Goal: Check status: Check status

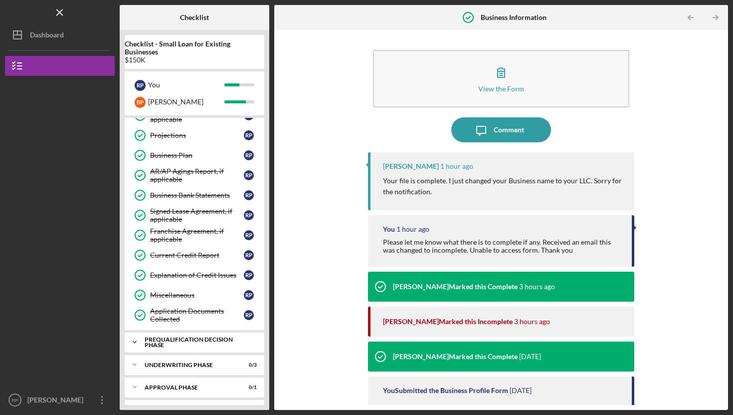
scroll to position [375, 0]
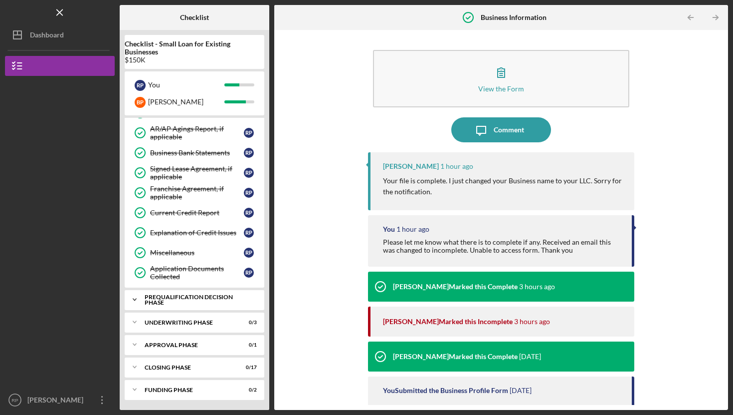
click at [194, 301] on div "Prequalification Decision Phase" at bounding box center [198, 299] width 107 height 11
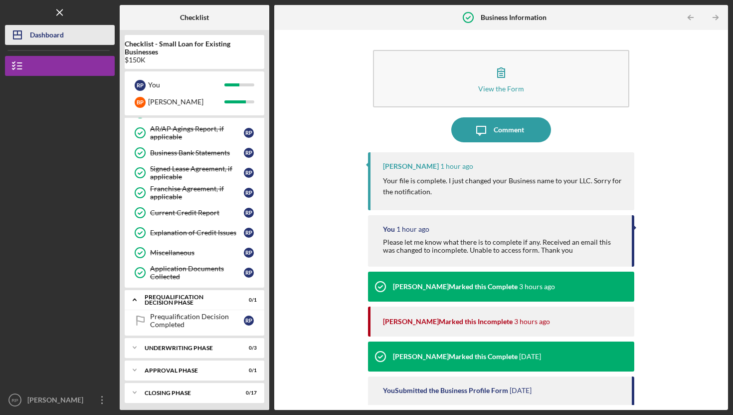
click at [39, 39] on div "Dashboard" at bounding box center [47, 36] width 34 height 22
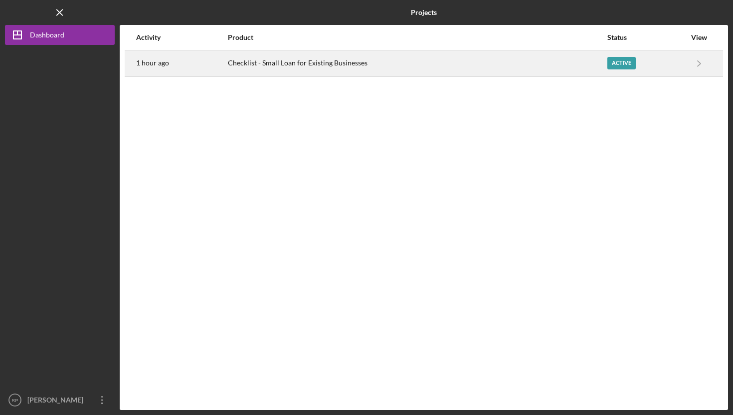
click at [295, 63] on div "Checklist - Small Loan for Existing Businesses" at bounding box center [417, 63] width 379 height 25
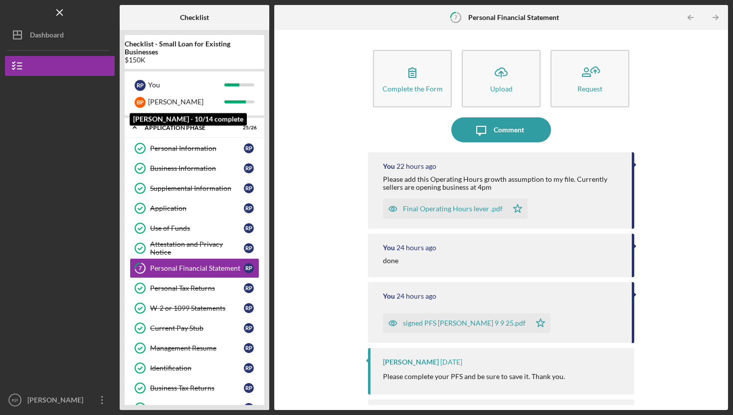
scroll to position [30, 0]
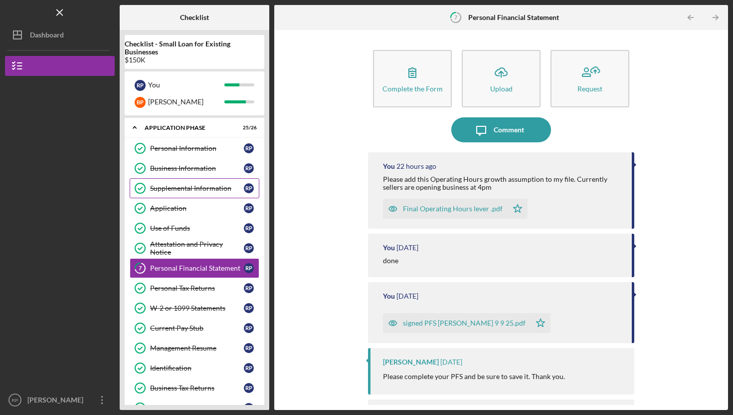
click at [187, 180] on link "Supplemental Information Supplemental Information R P" at bounding box center [195, 188] width 130 height 20
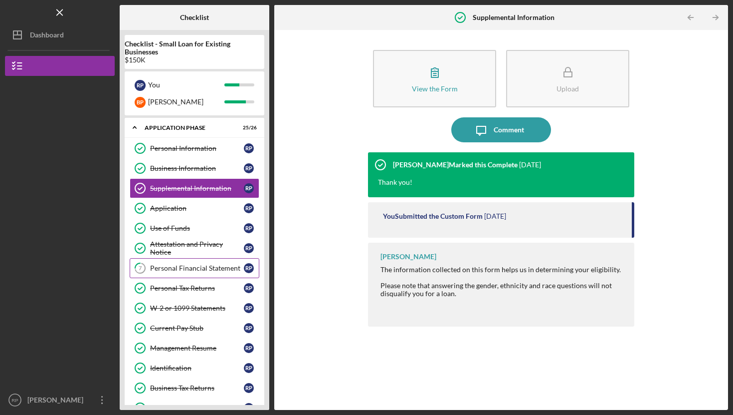
click at [172, 260] on link "7 Personal Financial Statement R P" at bounding box center [195, 268] width 130 height 20
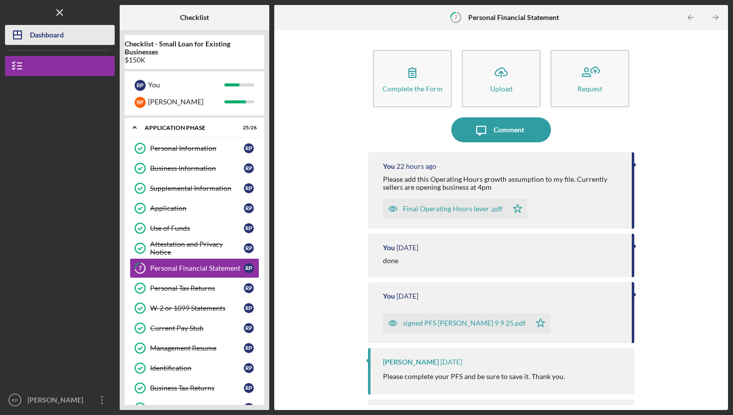
click at [24, 40] on icon "Icon/Dashboard" at bounding box center [17, 34] width 25 height 25
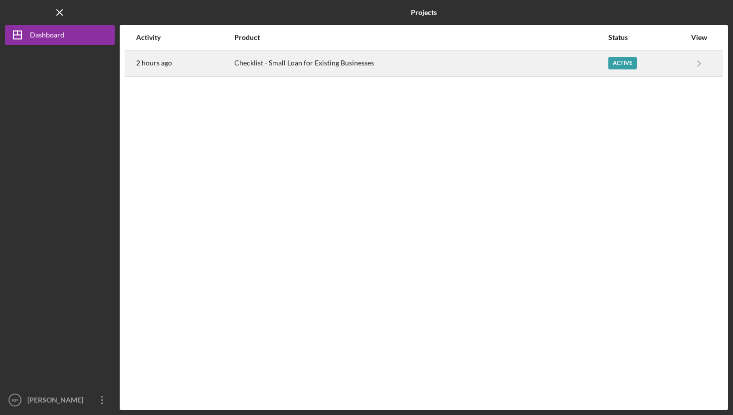
click at [279, 64] on div "Checklist - Small Loan for Existing Businesses" at bounding box center [420, 63] width 373 height 25
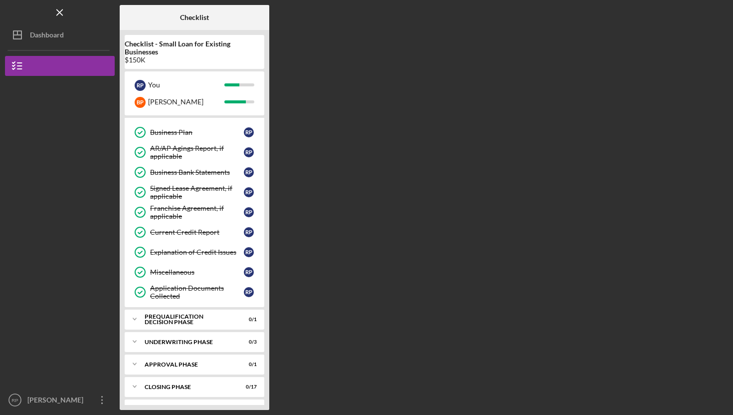
scroll to position [375, 0]
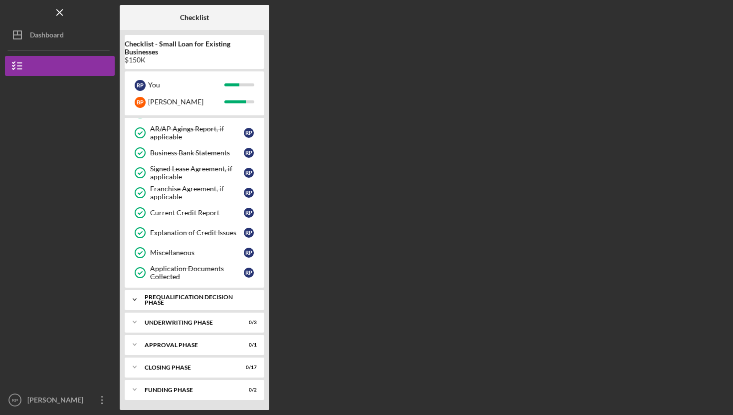
click at [159, 300] on div "Prequalification Decision Phase" at bounding box center [198, 299] width 107 height 11
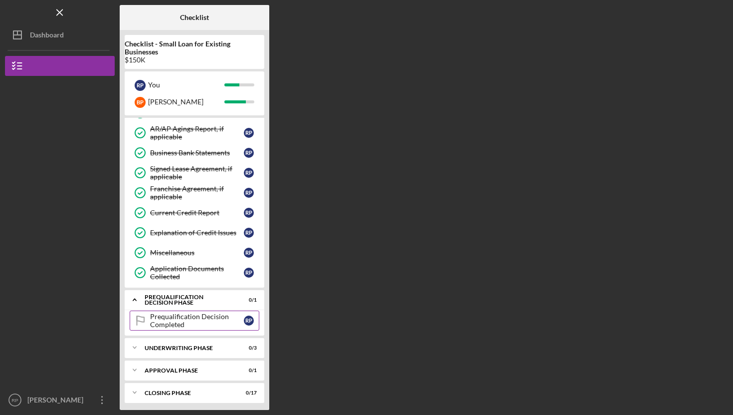
click at [169, 324] on div "Prequalification Decision Completed" at bounding box center [197, 320] width 94 height 16
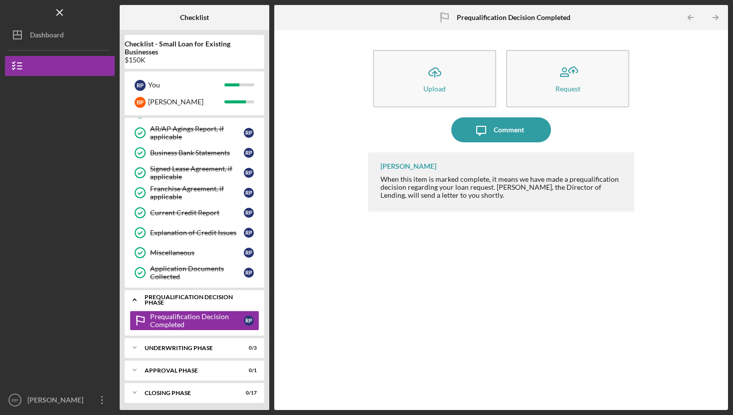
click at [169, 300] on div "Prequalification Decision Phase" at bounding box center [198, 299] width 107 height 11
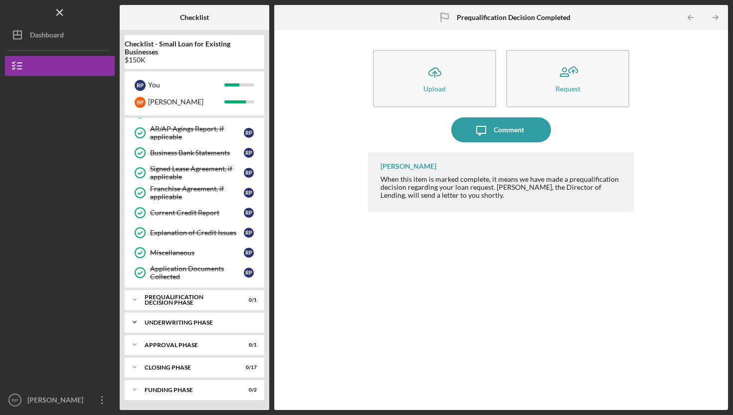
click at [178, 318] on div "Icon/Expander Underwriting Phase 0 / 3" at bounding box center [195, 322] width 140 height 20
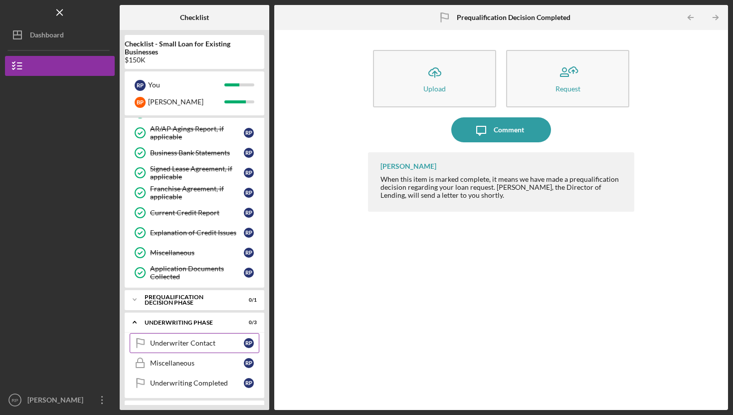
click at [178, 344] on div "Underwriter Contact" at bounding box center [197, 343] width 94 height 8
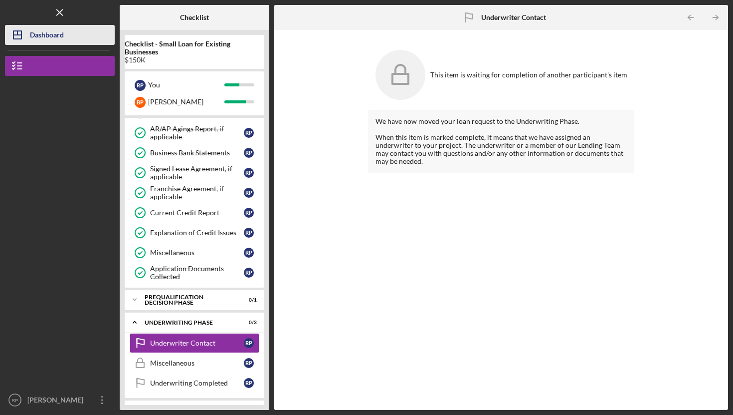
click at [35, 35] on div "Dashboard" at bounding box center [47, 36] width 34 height 22
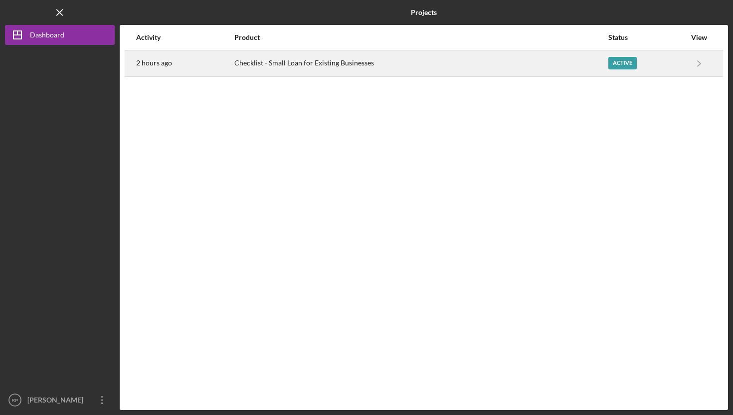
click at [272, 71] on div "Checklist - Small Loan for Existing Businesses" at bounding box center [420, 63] width 373 height 25
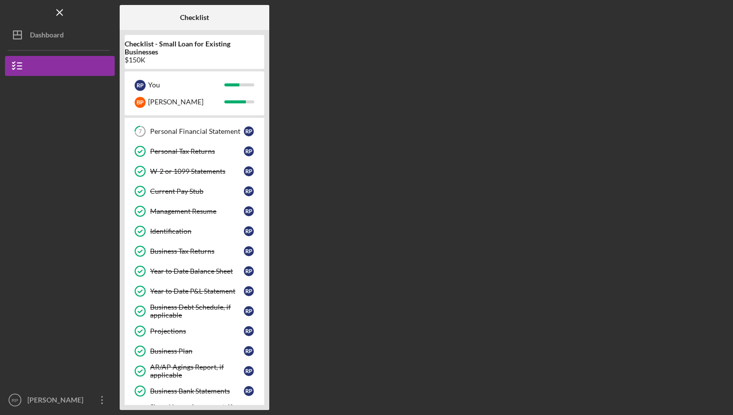
scroll to position [124, 0]
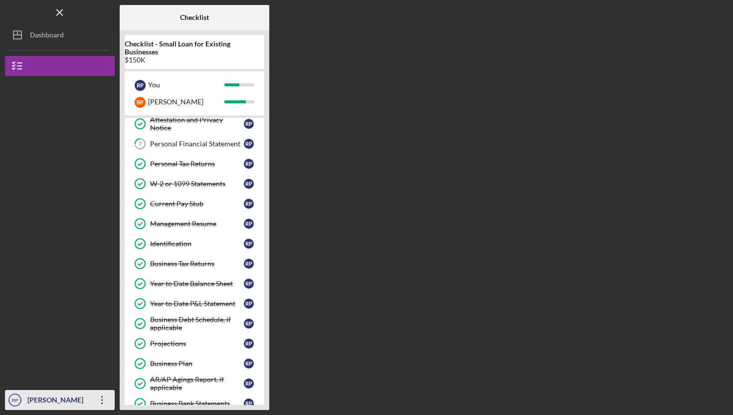
click at [33, 395] on div "[PERSON_NAME]" at bounding box center [57, 401] width 65 height 22
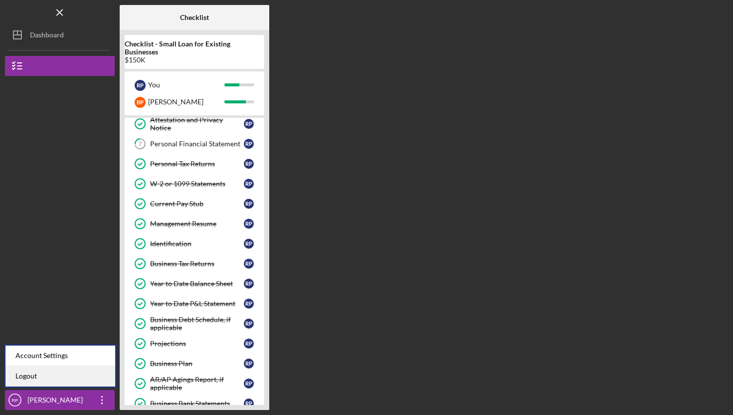
click at [28, 373] on link "Logout" at bounding box center [60, 376] width 110 height 20
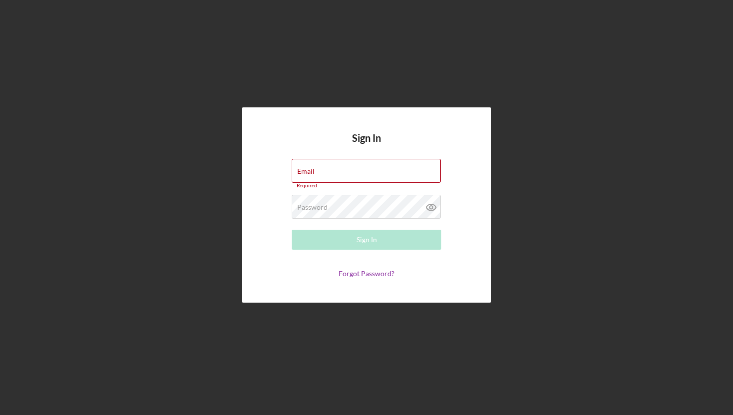
type input "[EMAIL_ADDRESS][DOMAIN_NAME]"
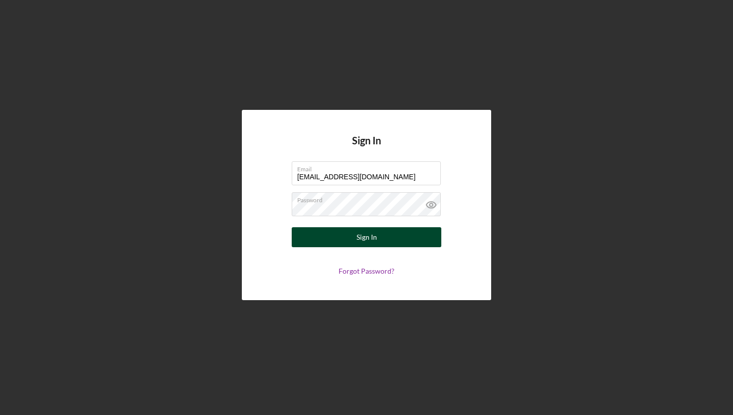
click at [352, 238] on button "Sign In" at bounding box center [367, 237] width 150 height 20
